Goal: Information Seeking & Learning: Understand process/instructions

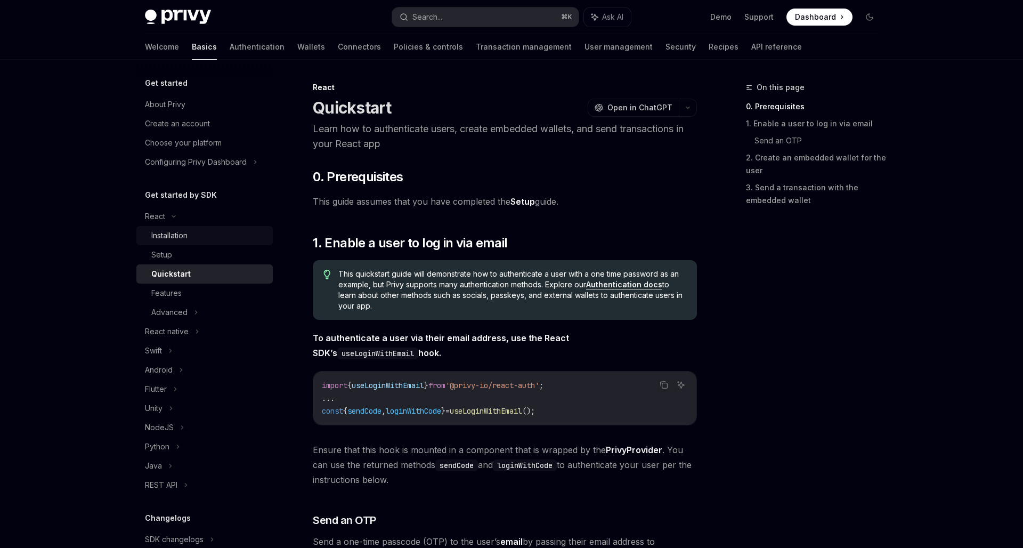
click at [207, 236] on div "Installation" at bounding box center [208, 235] width 115 height 13
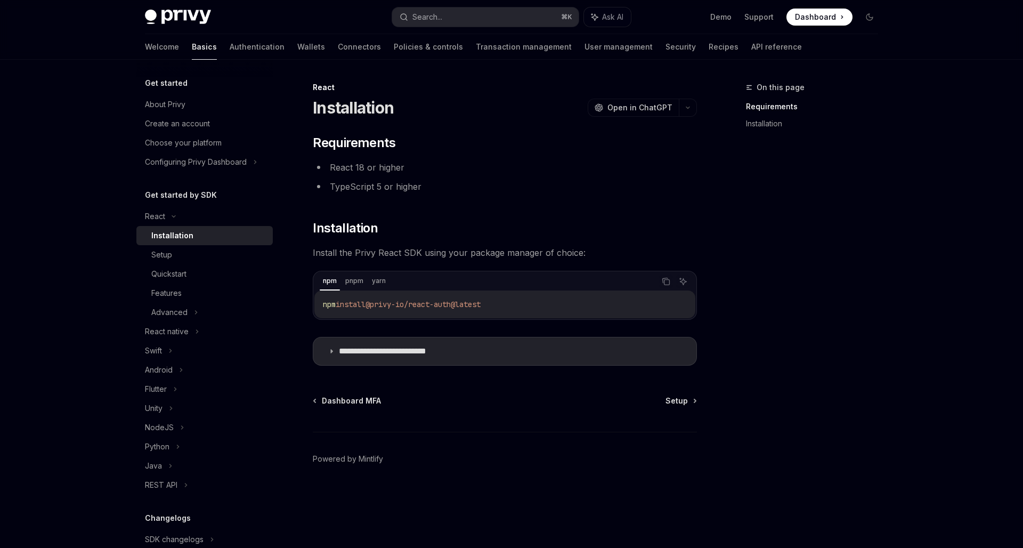
click at [391, 300] on span "@privy-io/react-auth@latest" at bounding box center [422, 304] width 115 height 10
click at [391, 302] on span "@privy-io/react-auth@latest" at bounding box center [422, 304] width 115 height 10
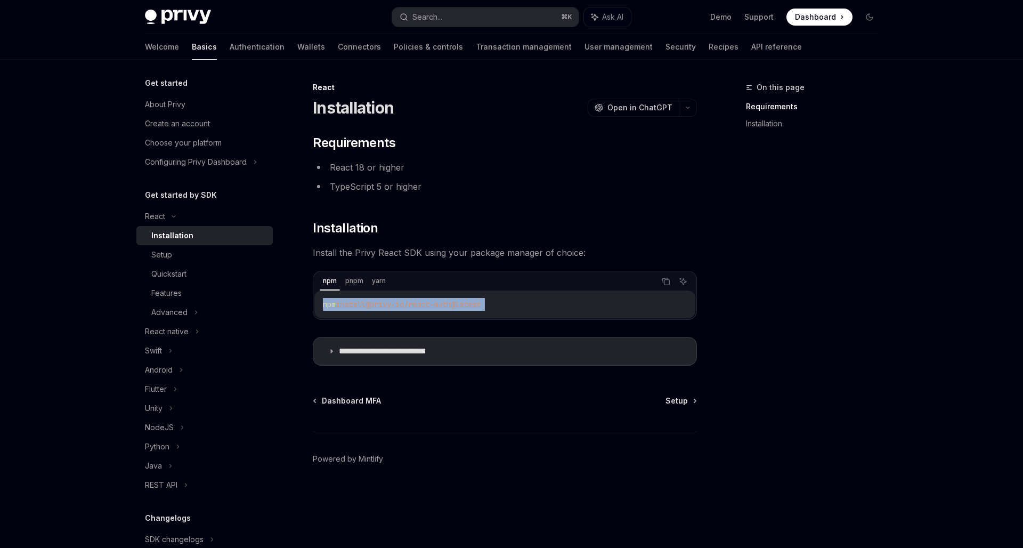
click at [391, 302] on span "@privy-io/react-auth@latest" at bounding box center [422, 304] width 115 height 10
click at [330, 302] on span "npm" at bounding box center [329, 304] width 13 height 10
drag, startPoint x: 330, startPoint y: 302, endPoint x: 478, endPoint y: 301, distance: 148.1
click at [478, 301] on span "npm install @privy-io/react-auth@latest" at bounding box center [402, 304] width 158 height 10
click at [192, 256] on div "Setup" at bounding box center [208, 254] width 115 height 13
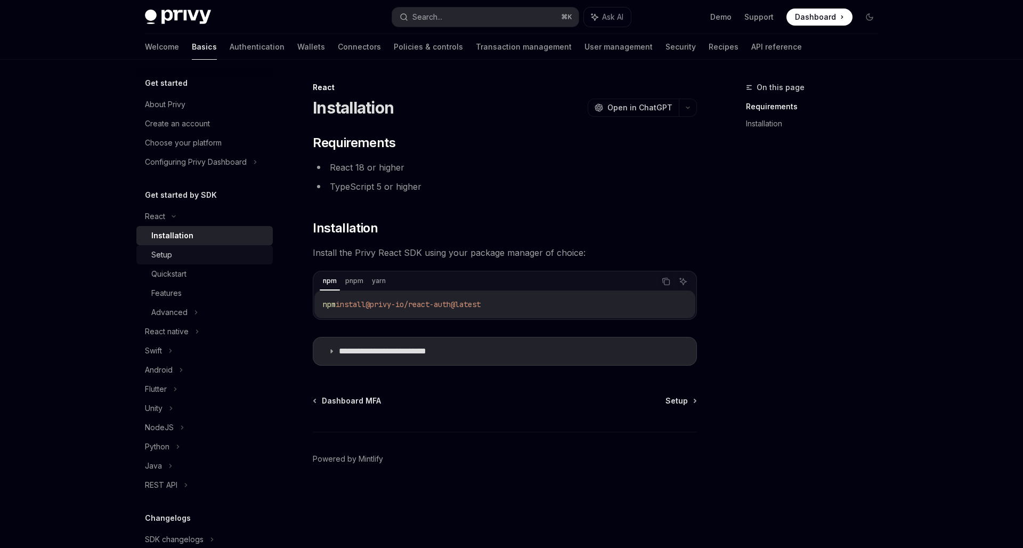
type textarea "*"
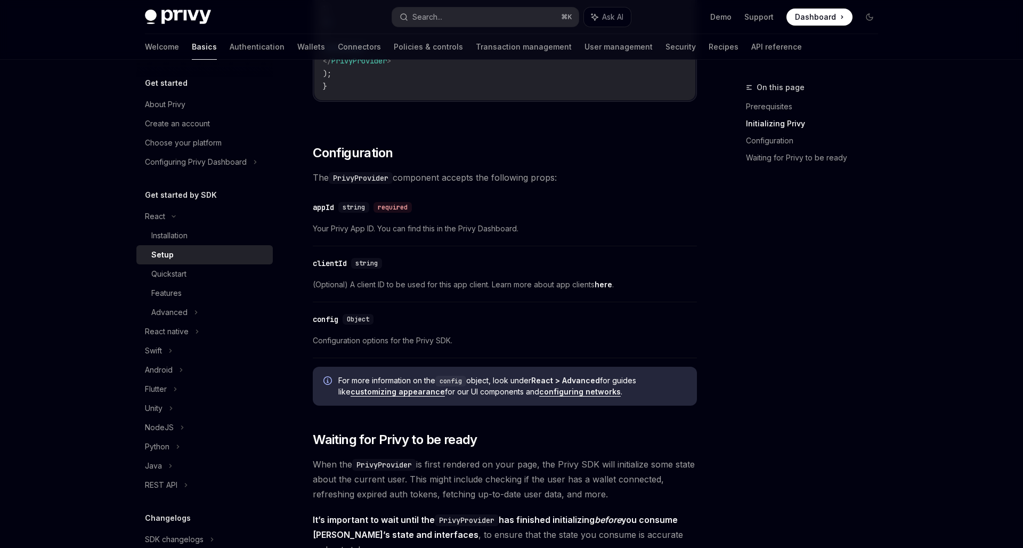
scroll to position [578, 0]
